Goal: Task Accomplishment & Management: Complete application form

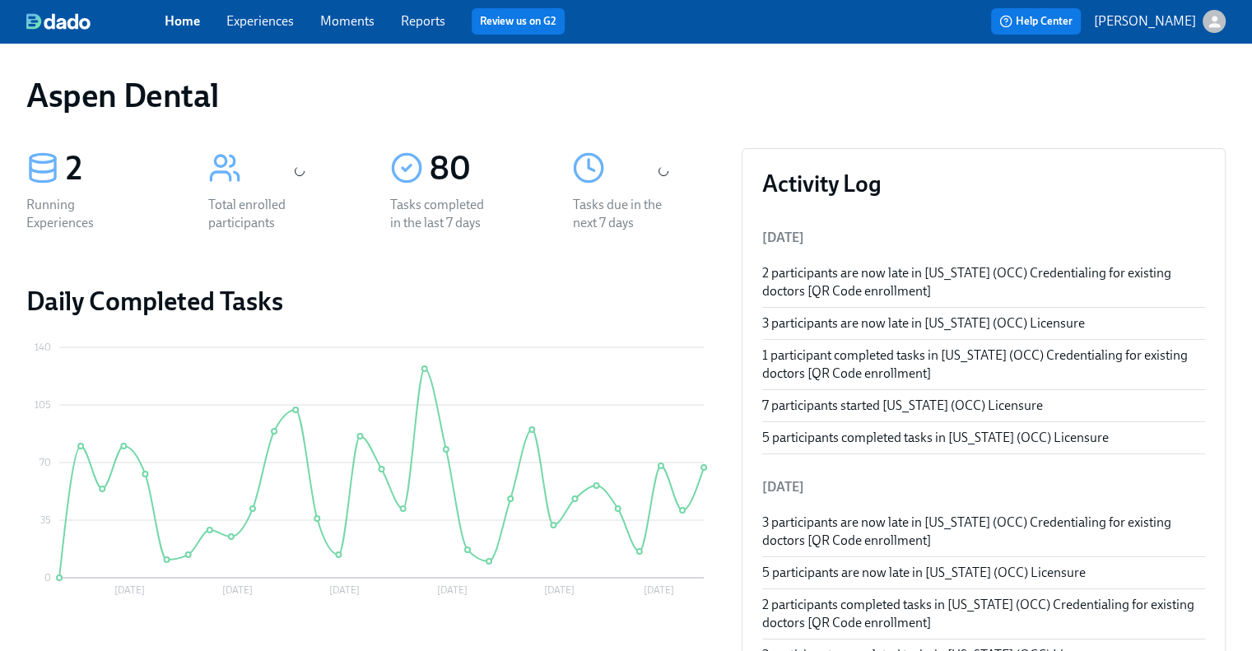
click at [436, 19] on link "Reports" at bounding box center [423, 21] width 44 height 16
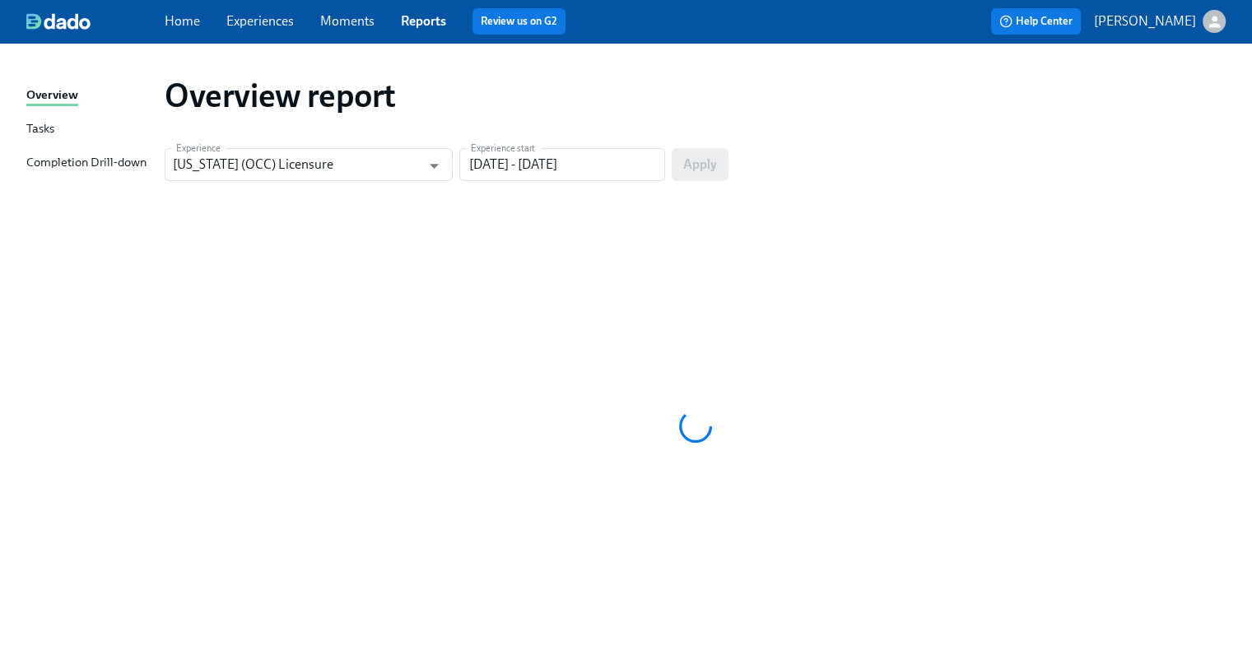
click at [130, 154] on div "Completion Drill-down" at bounding box center [86, 163] width 120 height 21
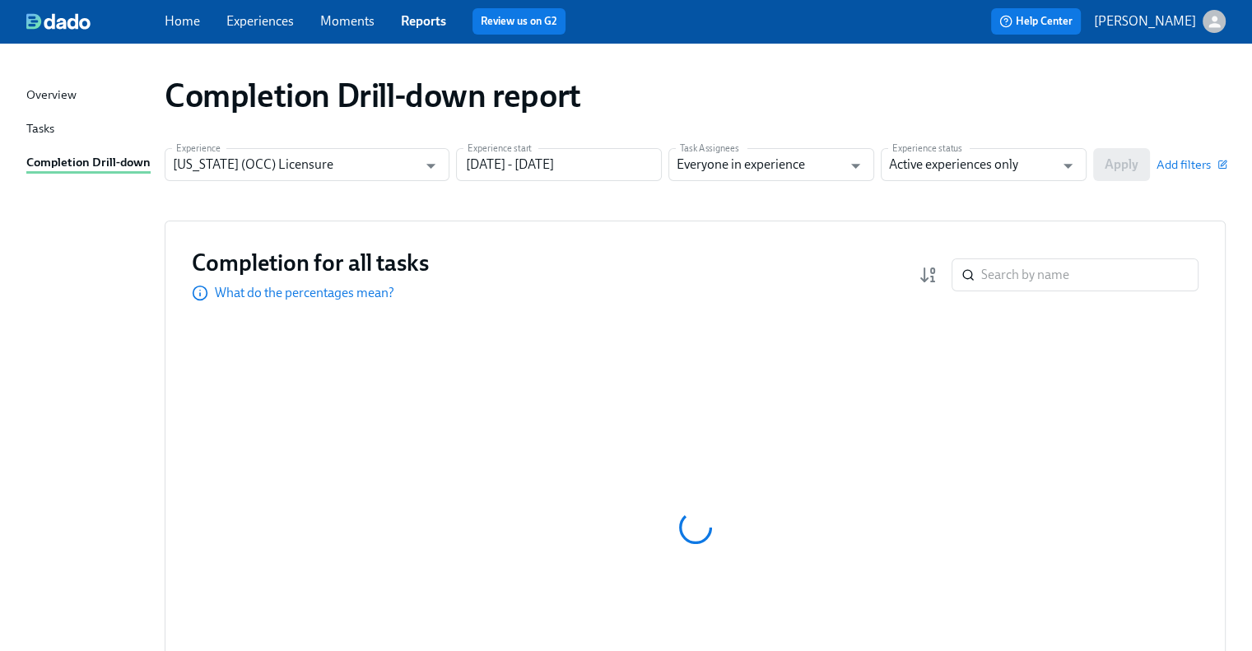
click at [177, 31] on div "Home Experiences Moments Reports Review us on G2" at bounding box center [430, 21] width 531 height 26
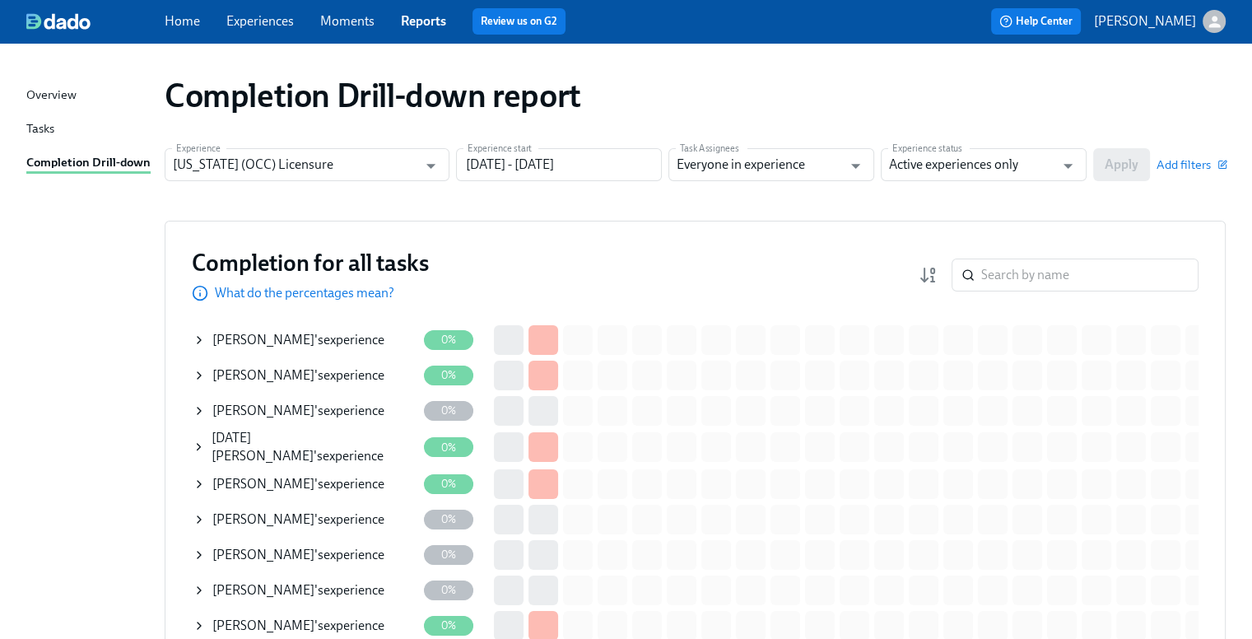
click at [181, 22] on link "Home" at bounding box center [182, 21] width 35 height 16
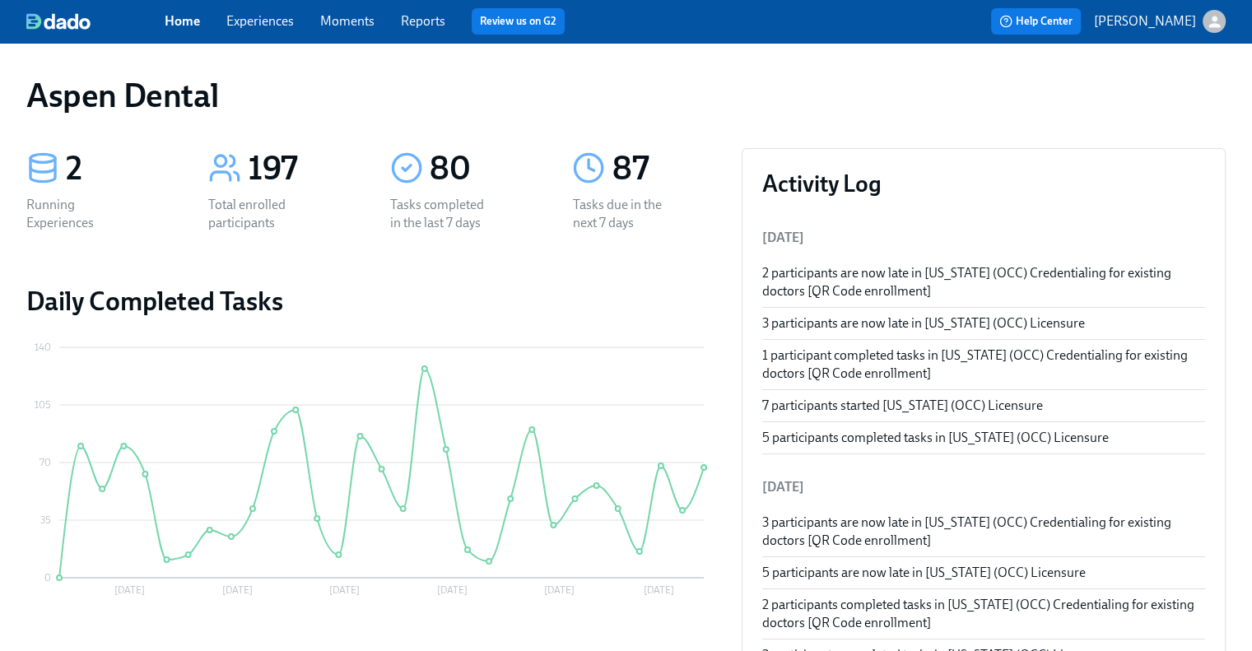
click at [181, 22] on link "Home" at bounding box center [182, 21] width 35 height 16
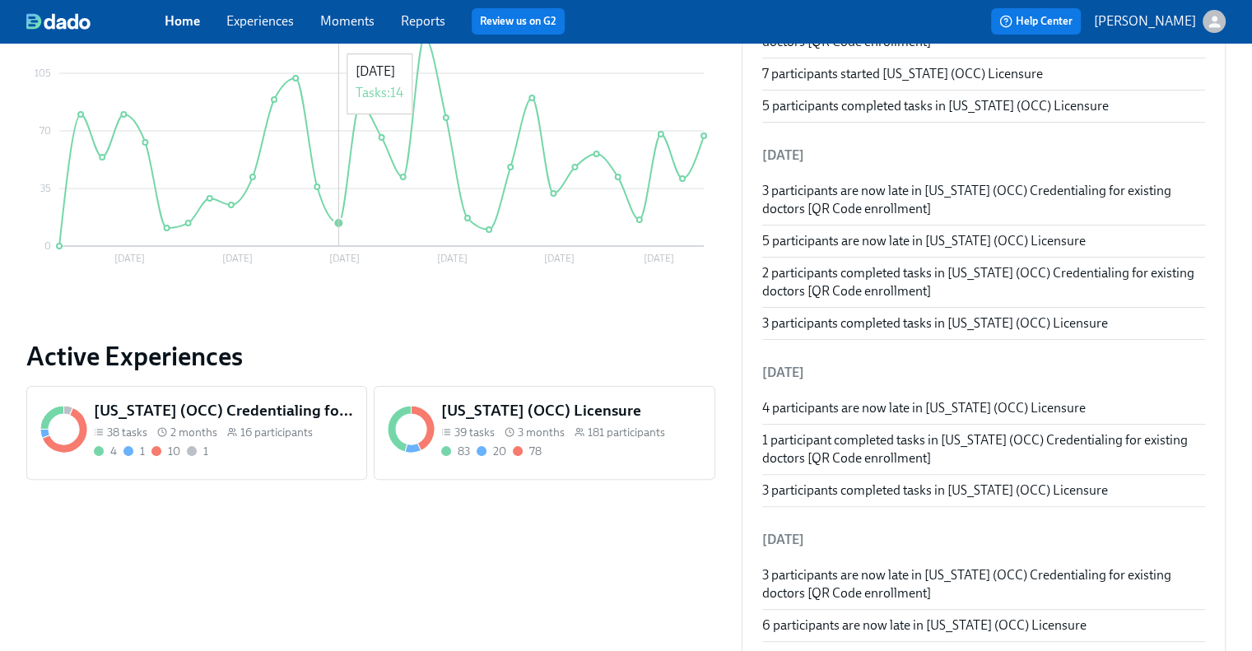
scroll to position [333, 0]
click at [533, 417] on h5 "[US_STATE] (OCC) Licensure" at bounding box center [571, 409] width 260 height 21
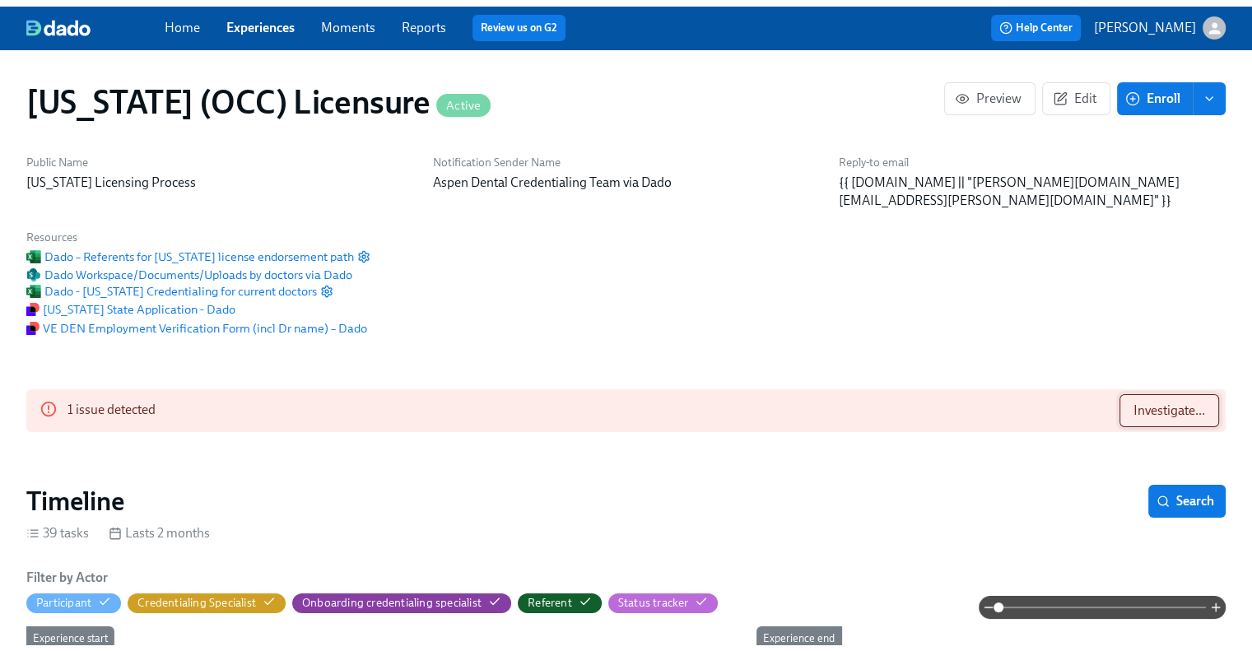
scroll to position [0, 22367]
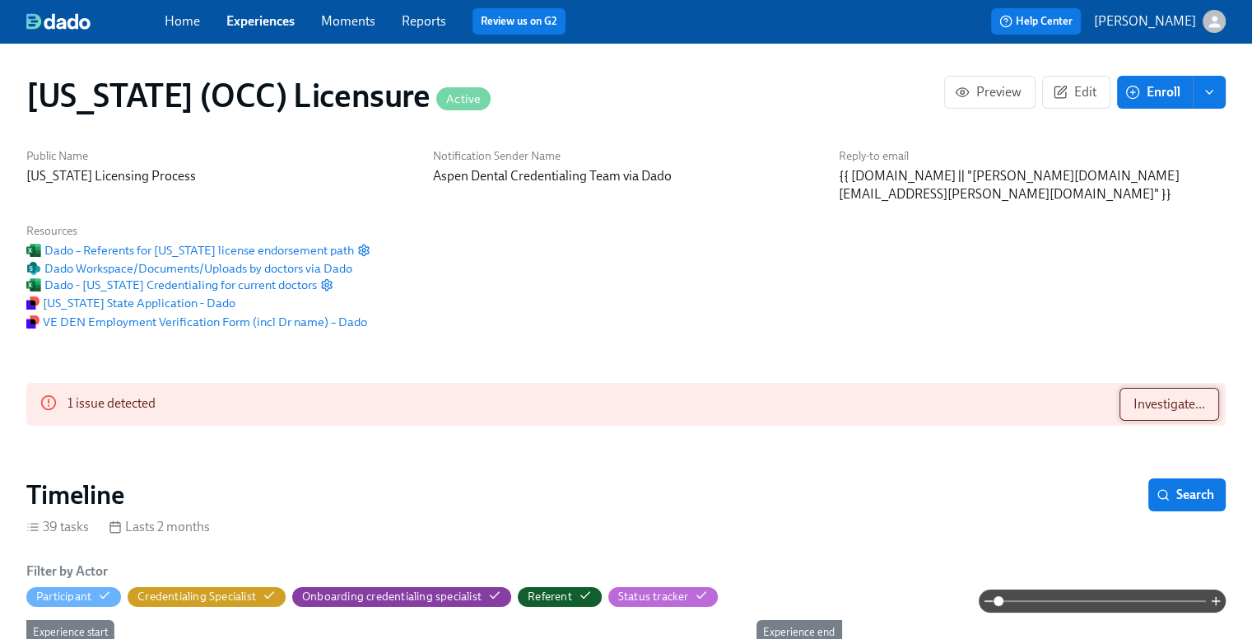
click at [1149, 396] on span "Investigate..." at bounding box center [1170, 404] width 72 height 16
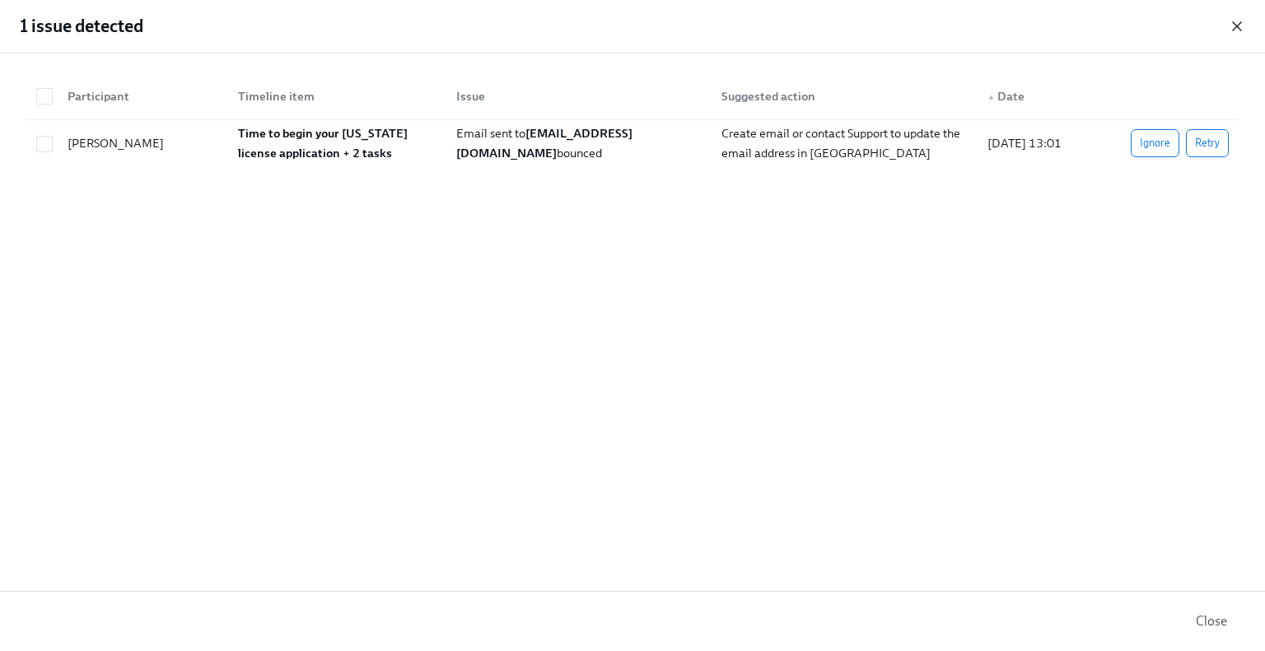
click at [1236, 29] on icon "button" at bounding box center [1236, 26] width 16 height 16
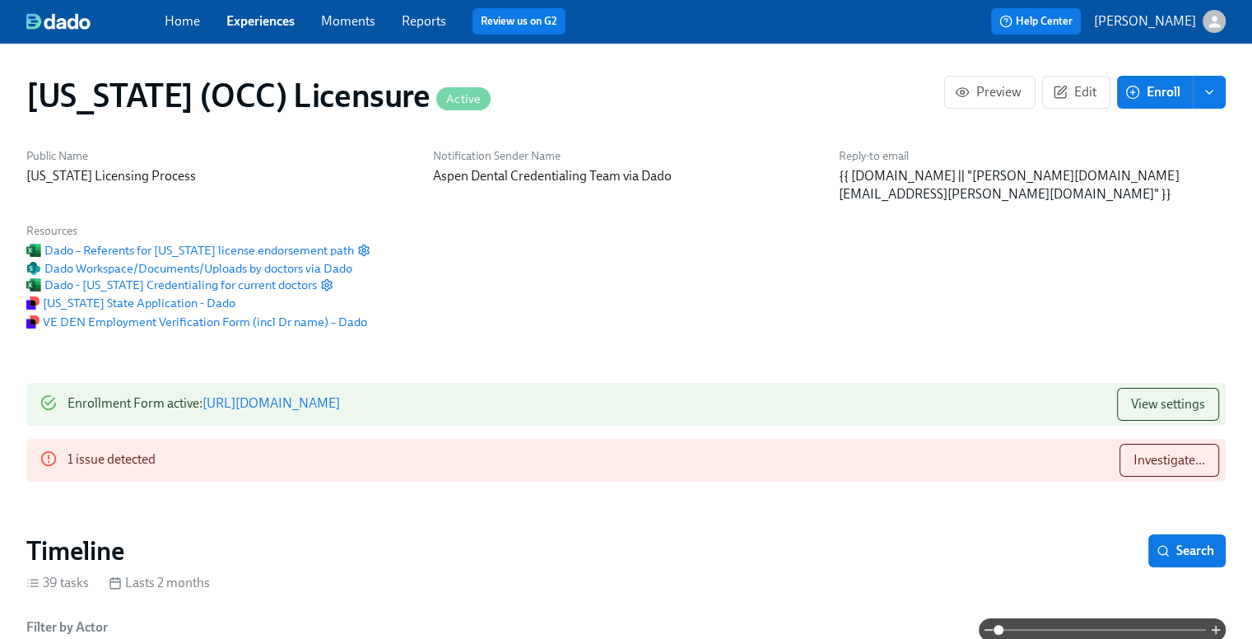
click at [189, 15] on link "Home" at bounding box center [182, 21] width 35 height 16
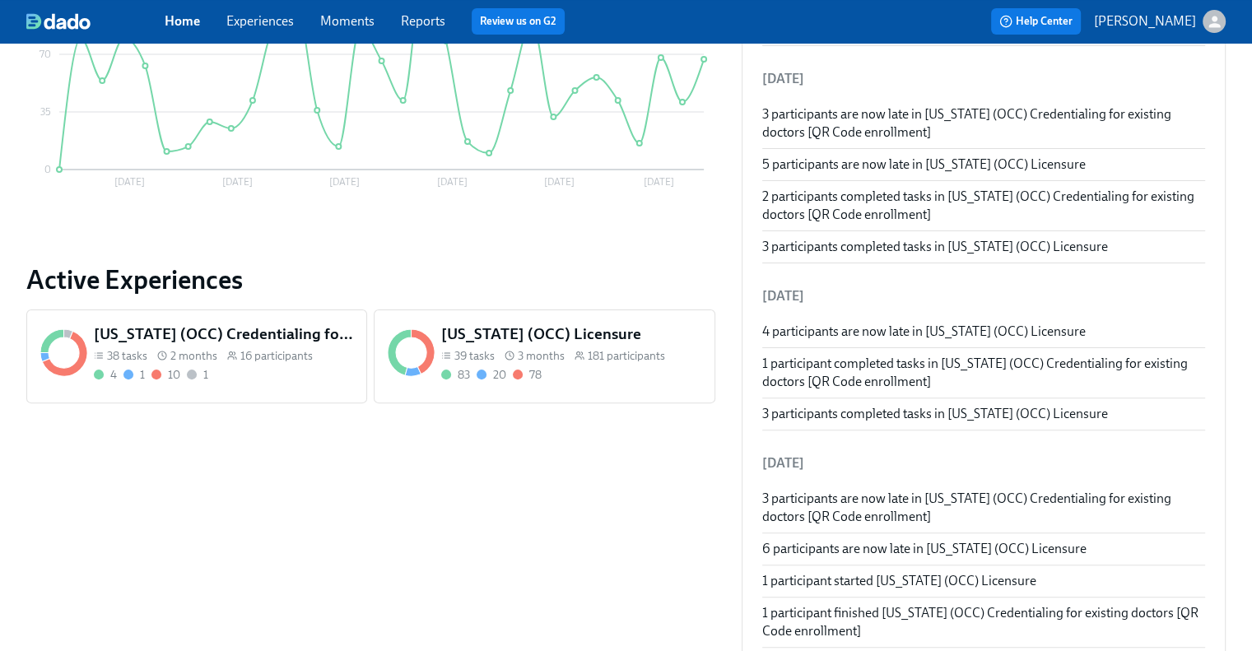
scroll to position [412, 0]
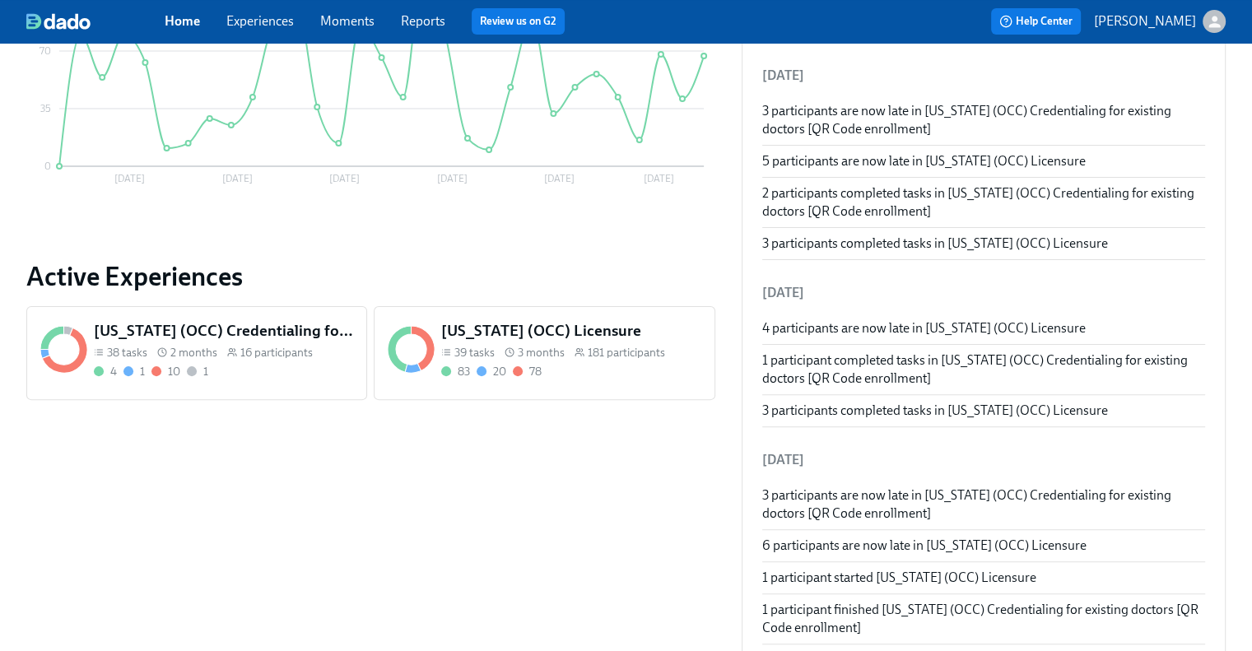
click at [547, 380] on div "[US_STATE] (OCC) Licensure 39 tasks 3 months 181 participants 83 20 78" at bounding box center [571, 350] width 267 height 66
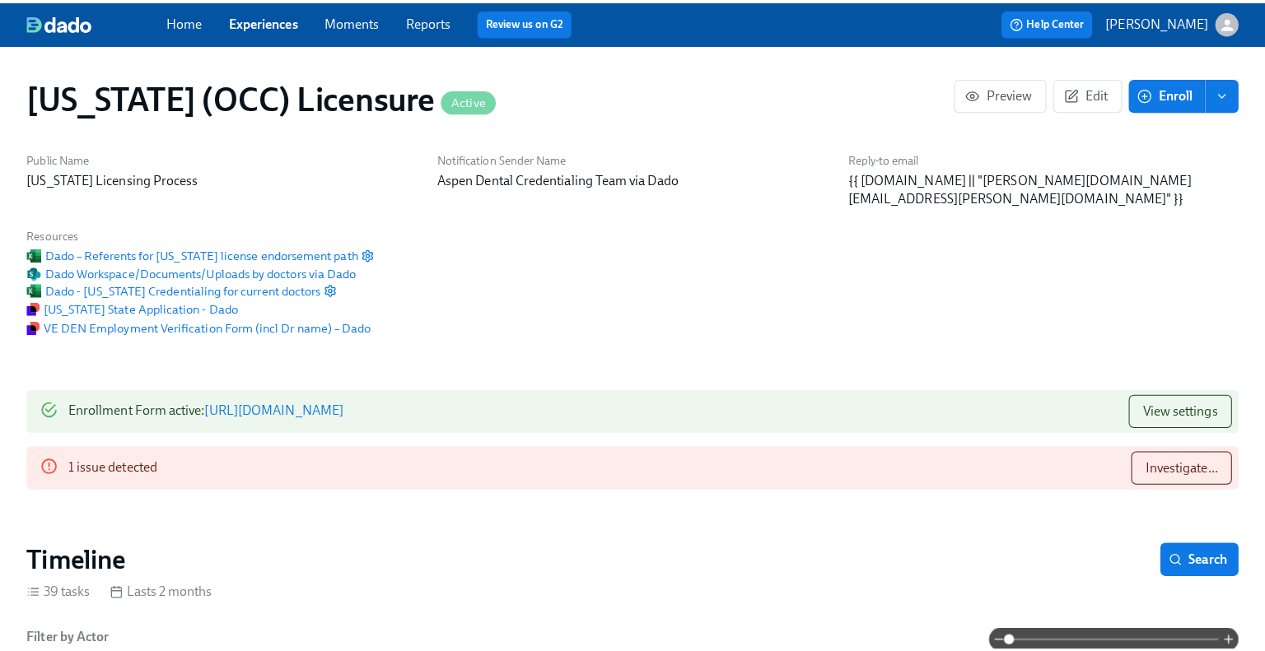
scroll to position [0, 22367]
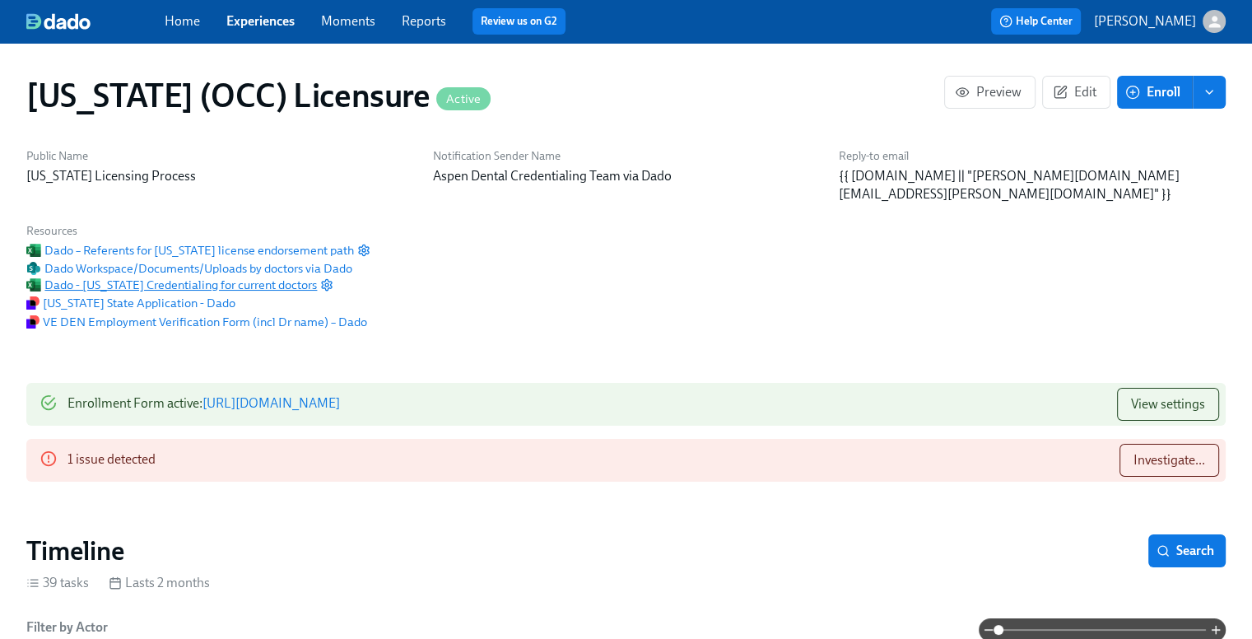
click at [277, 285] on span "Dado - [US_STATE] Credentialing for current doctors" at bounding box center [171, 285] width 291 height 16
click at [1165, 468] on button "Investigate..." at bounding box center [1170, 460] width 100 height 33
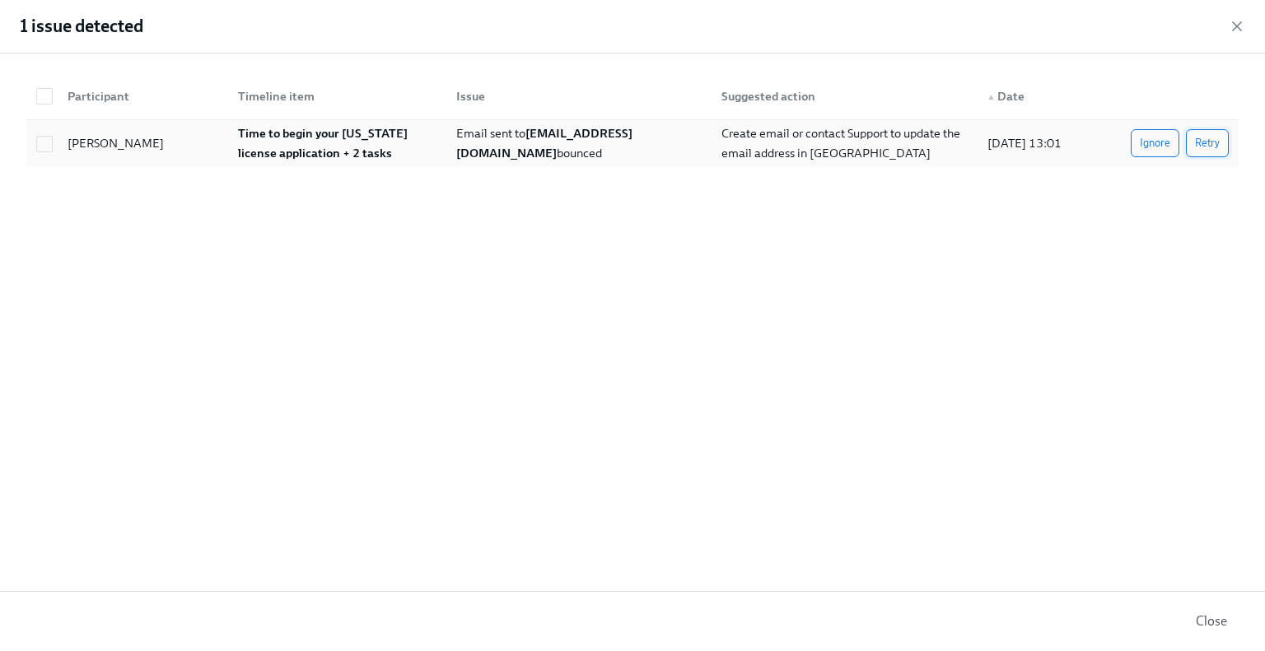
click at [1204, 147] on span "Retry" at bounding box center [1207, 143] width 25 height 16
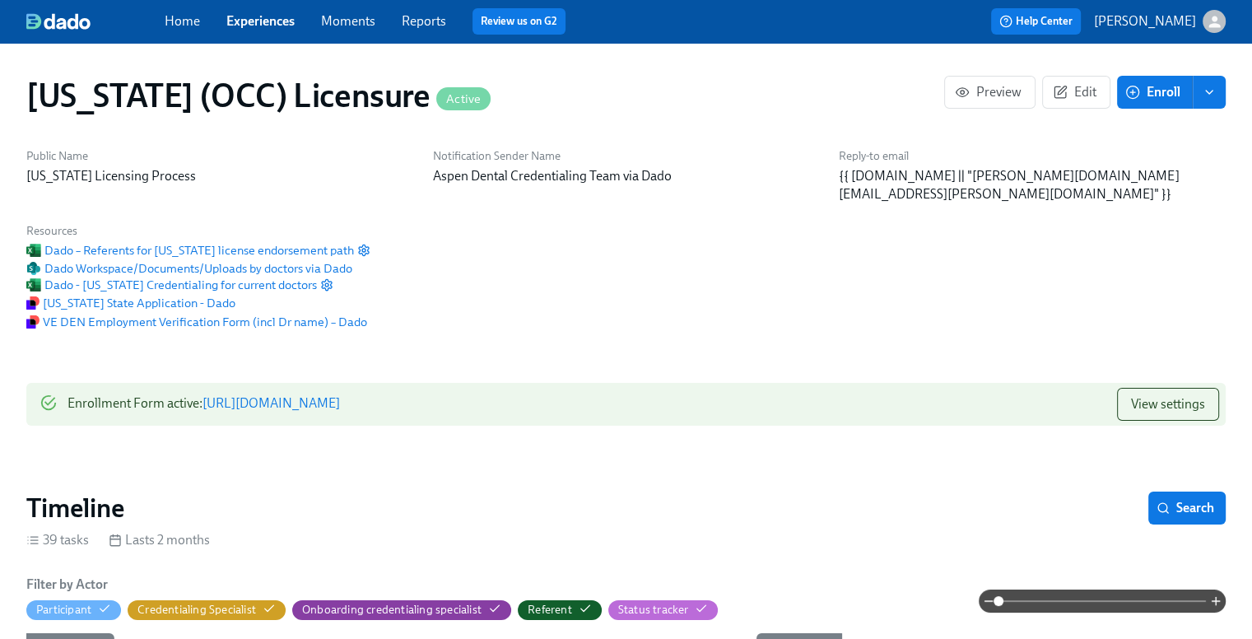
scroll to position [0, 22722]
click at [1141, 98] on span "Enroll" at bounding box center [1155, 92] width 52 height 16
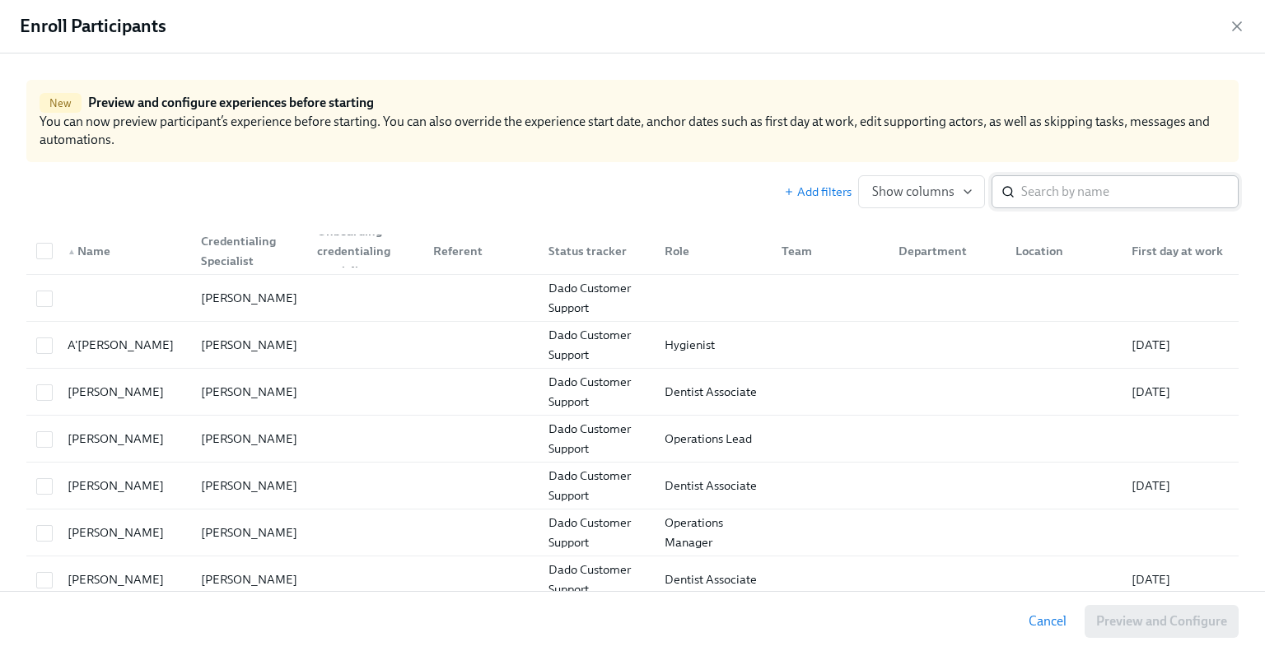
click at [1050, 199] on input "search" at bounding box center [1129, 191] width 217 height 33
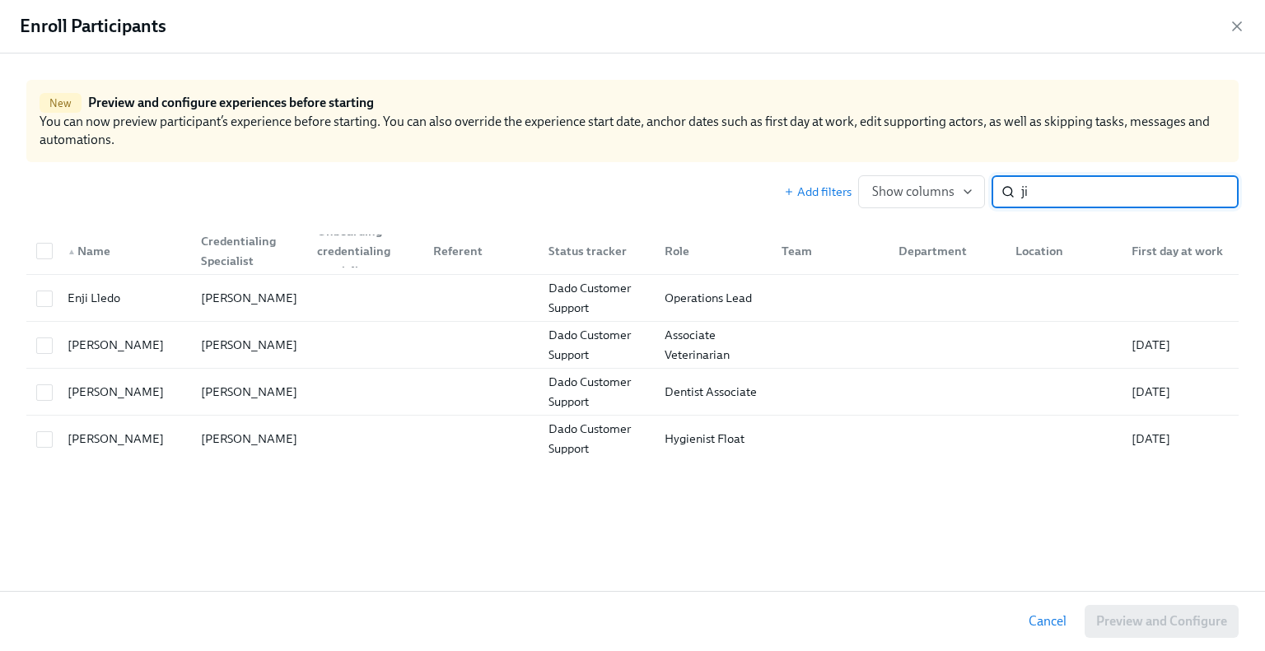
type input "j"
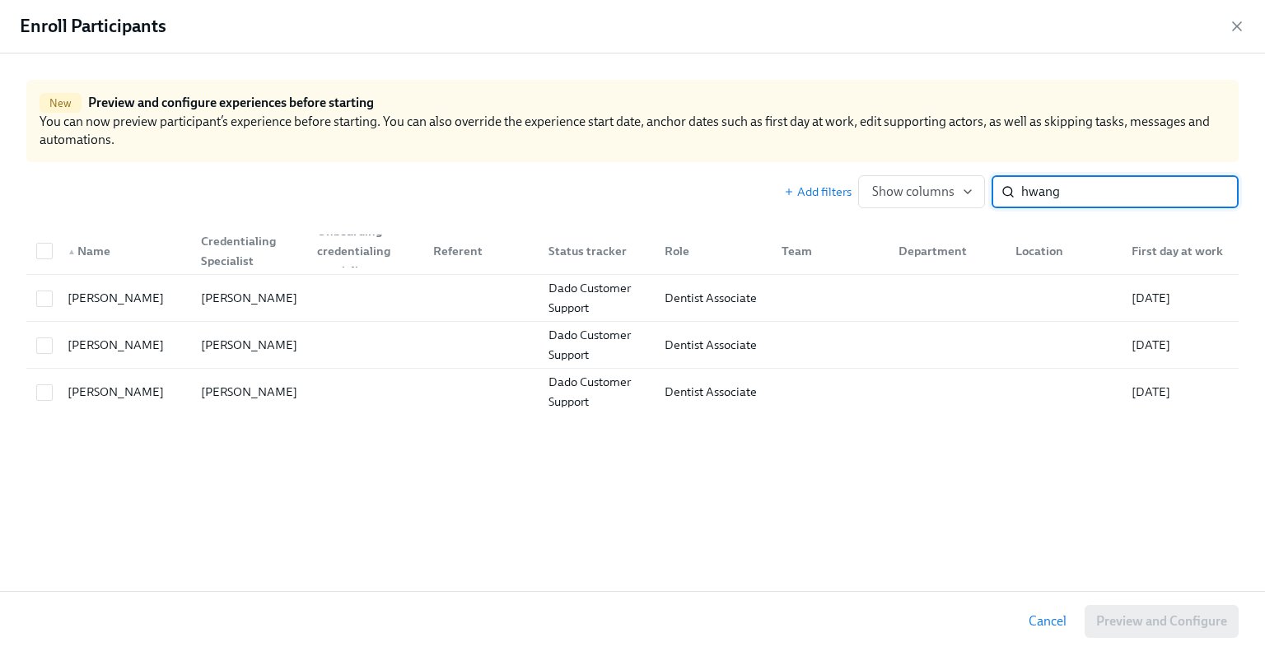
type input "hwang"
drag, startPoint x: 799, startPoint y: 496, endPoint x: 683, endPoint y: 540, distance: 124.3
click at [683, 540] on div "New Preview and configure experiences before starting You can now preview parti…" at bounding box center [632, 323] width 1265 height 538
click at [1240, 34] on icon "button" at bounding box center [1236, 26] width 16 height 16
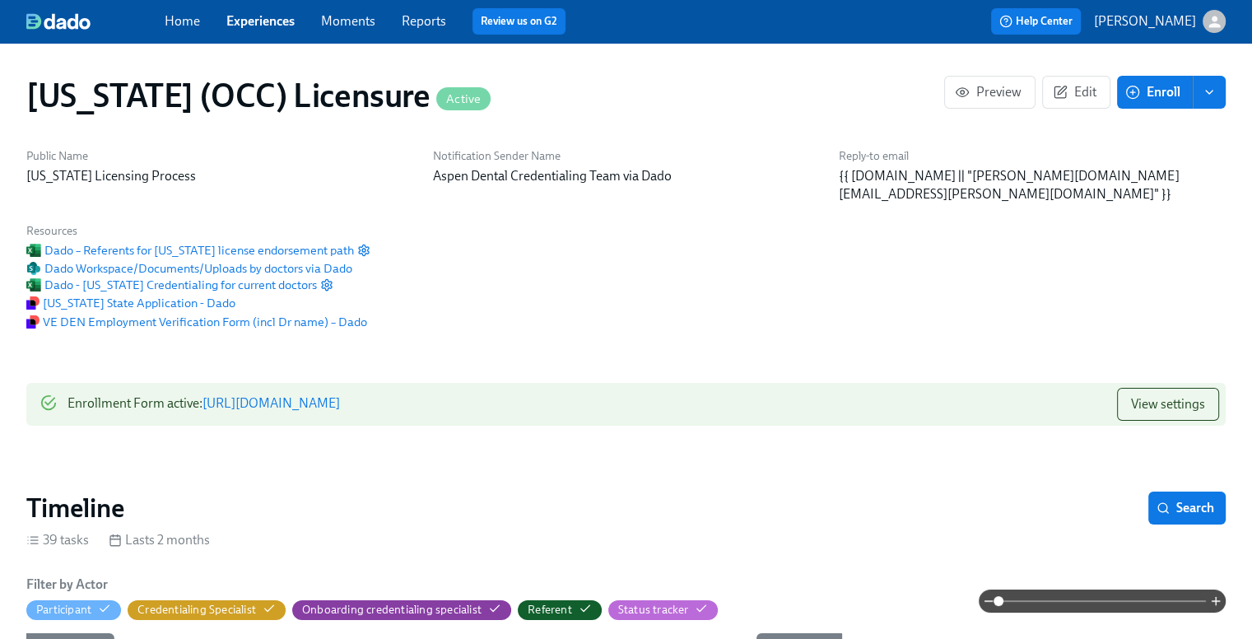
scroll to position [0, 22710]
click at [869, 508] on div "Timeline Search" at bounding box center [626, 508] width 1200 height 33
